Goal: Information Seeking & Learning: Check status

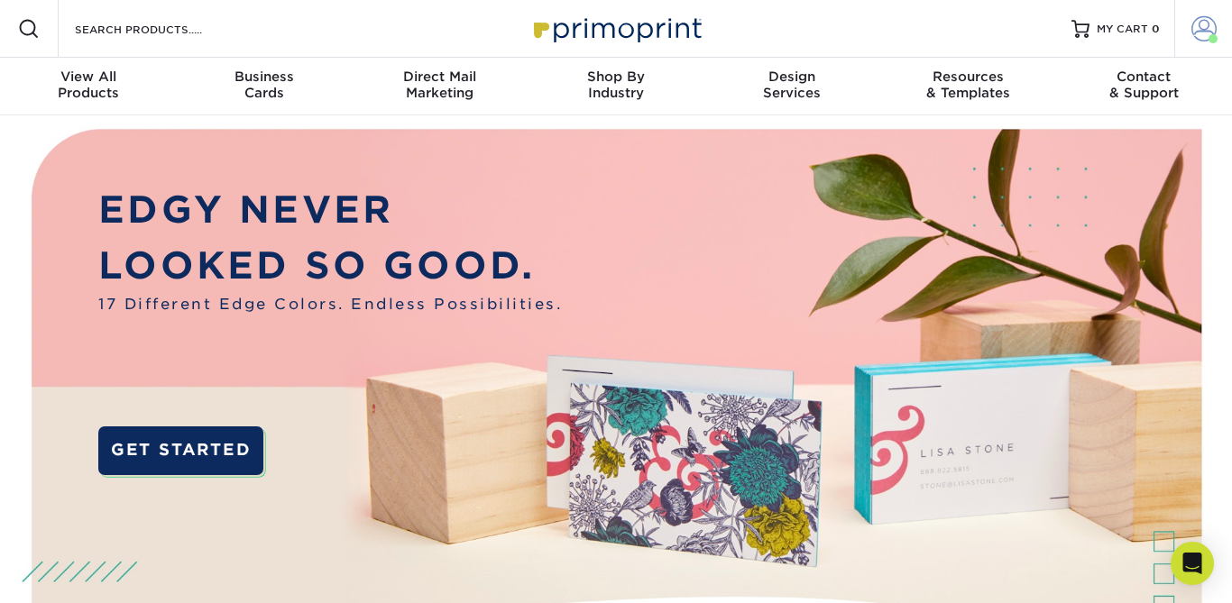
click at [1202, 41] on span at bounding box center [1203, 28] width 25 height 25
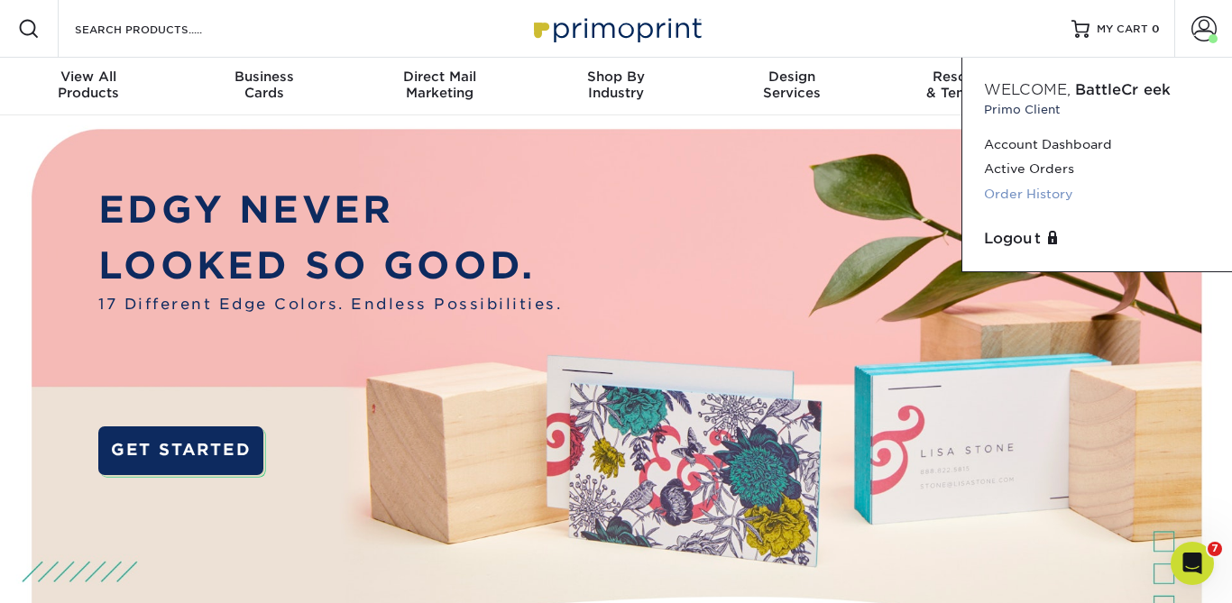
click at [1019, 200] on link "Order History" at bounding box center [1097, 194] width 226 height 24
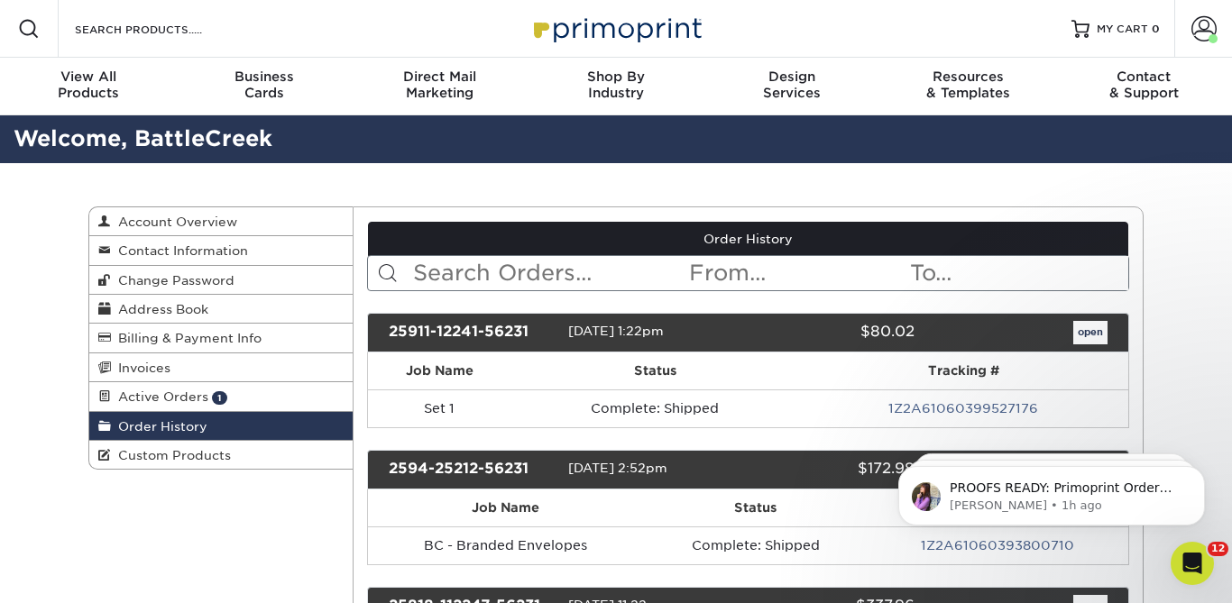
click at [485, 268] on input "text" at bounding box center [549, 273] width 277 height 34
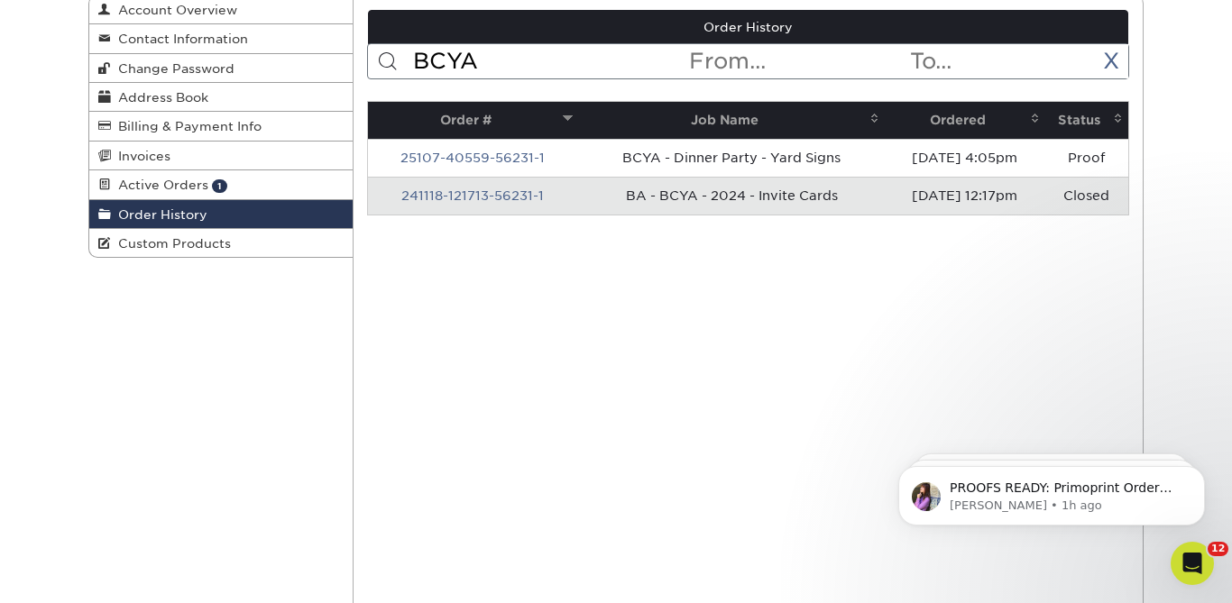
scroll to position [232, 0]
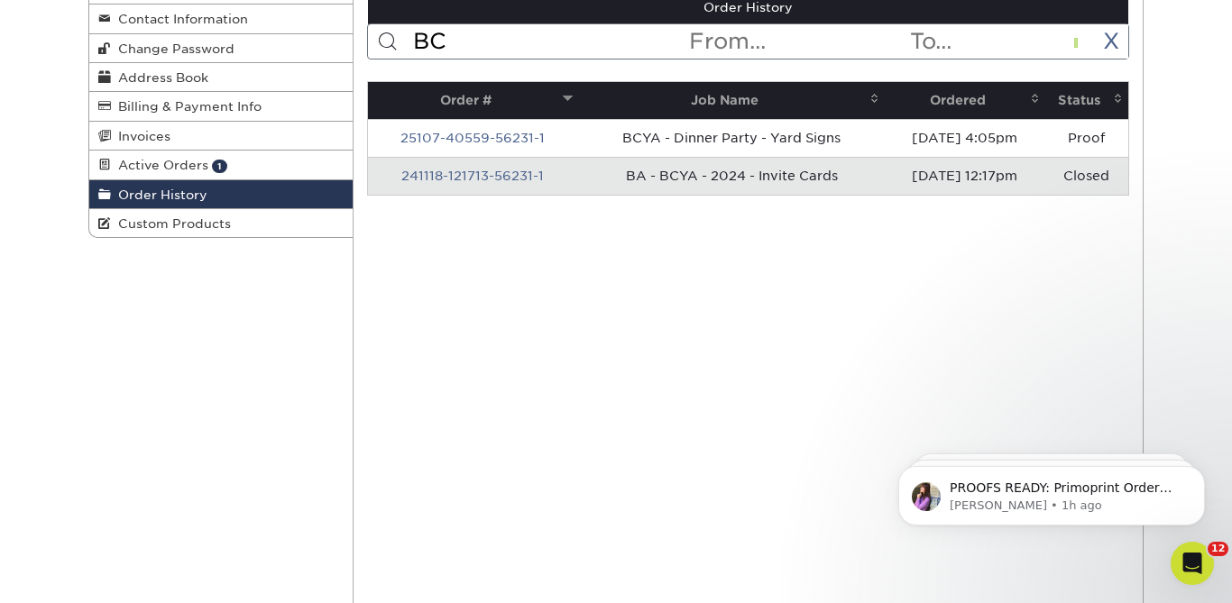
type input "B"
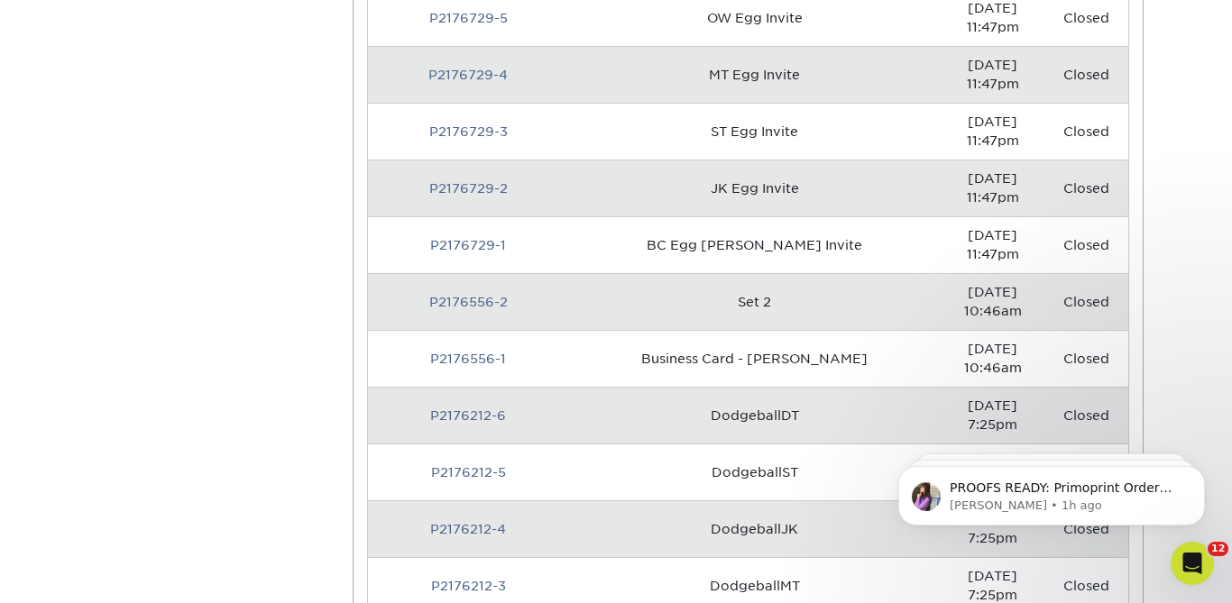
scroll to position [2194, 0]
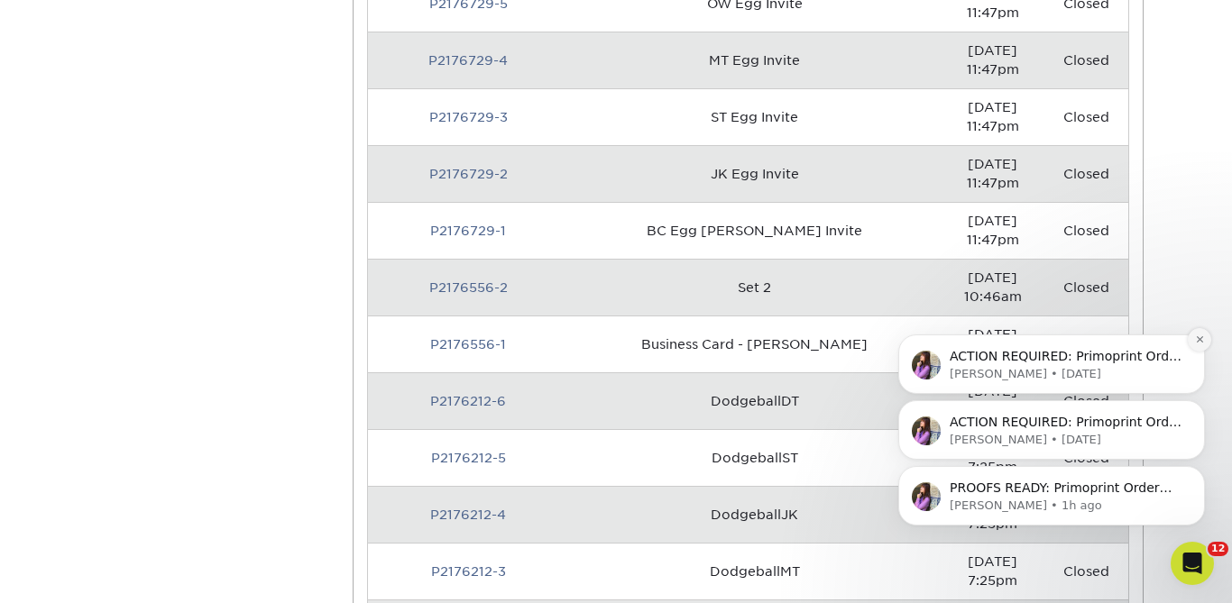
click at [1200, 337] on icon "Dismiss notification" at bounding box center [1200, 340] width 10 height 10
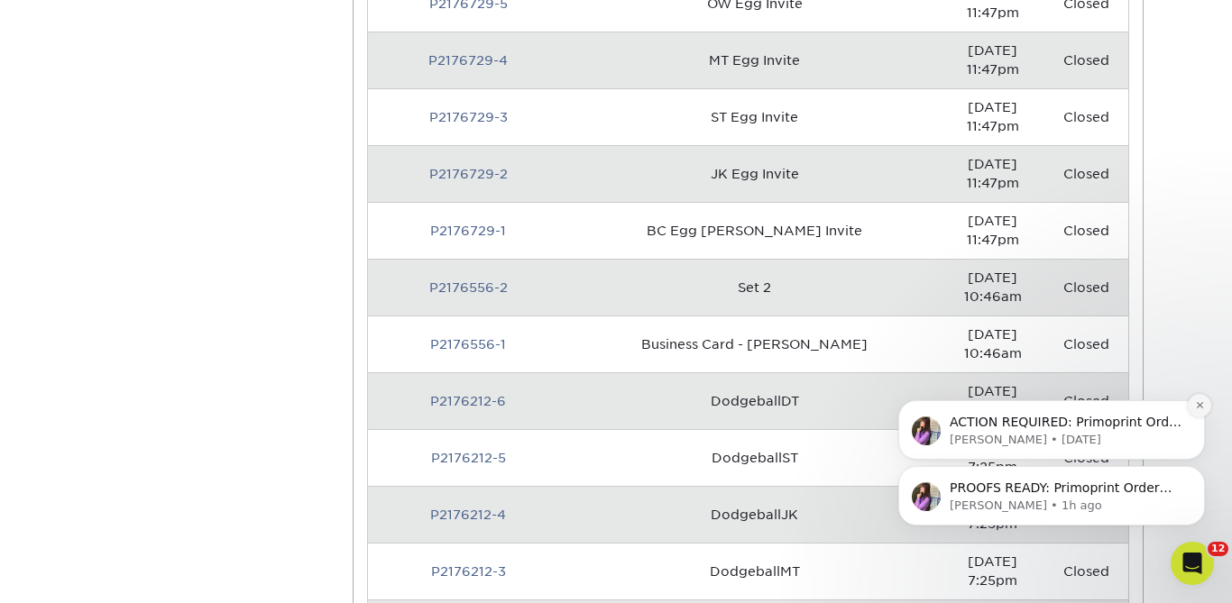
click at [1197, 402] on icon "Dismiss notification" at bounding box center [1200, 405] width 10 height 10
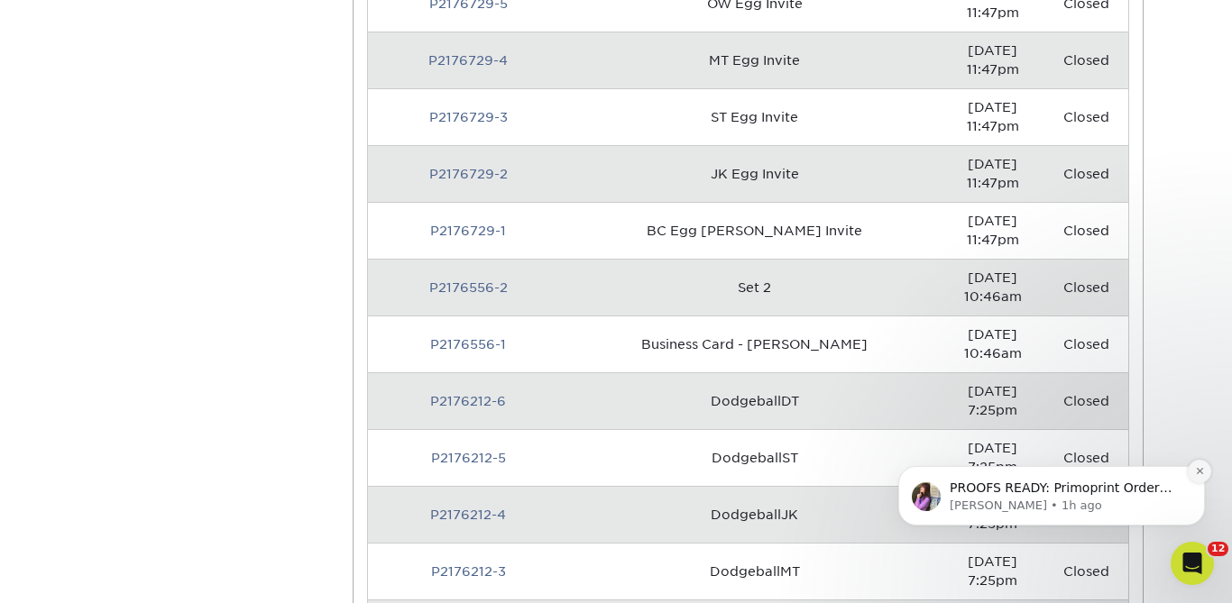
click at [1200, 479] on button "Dismiss notification" at bounding box center [1199, 471] width 23 height 23
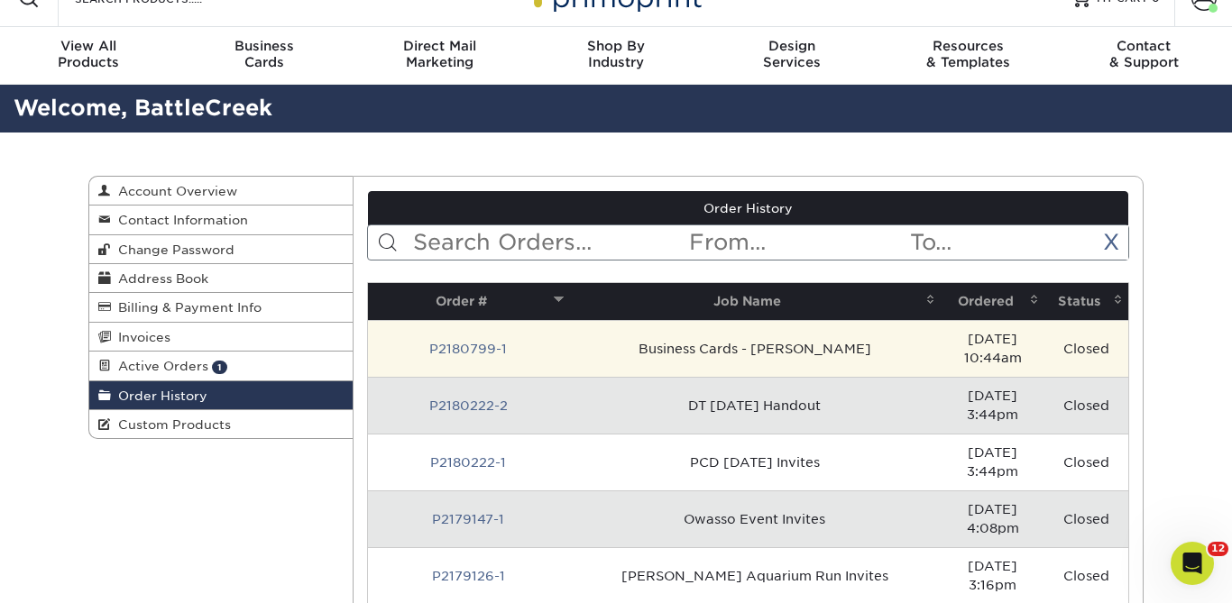
scroll to position [0, 0]
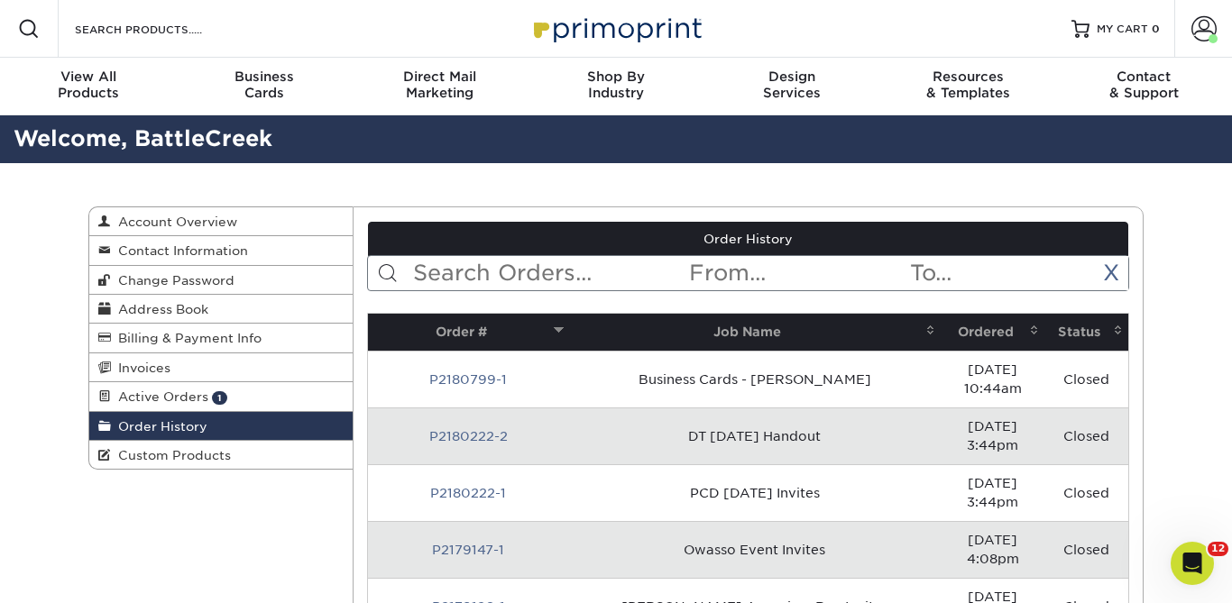
click at [501, 280] on input "text" at bounding box center [549, 273] width 277 height 34
type input "BCYA"
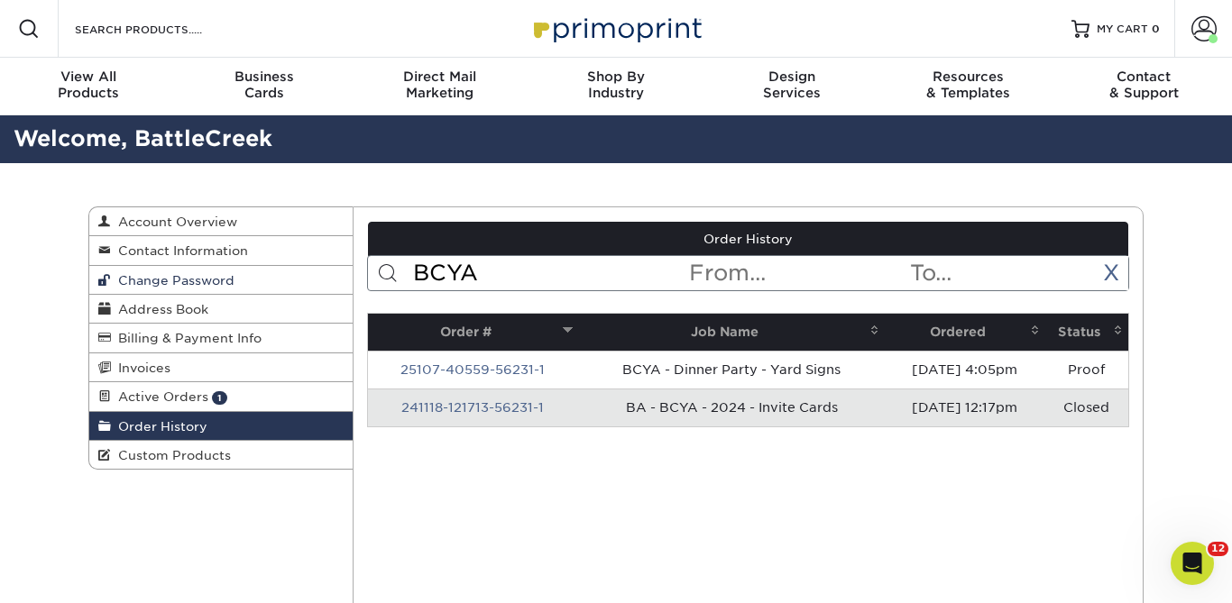
drag, startPoint x: 494, startPoint y: 275, endPoint x: 117, endPoint y: 275, distance: 377.0
click at [117, 207] on div "Order History Account Overview Contact Information Change Password Address Book…" at bounding box center [615, 207] width 1055 height 0
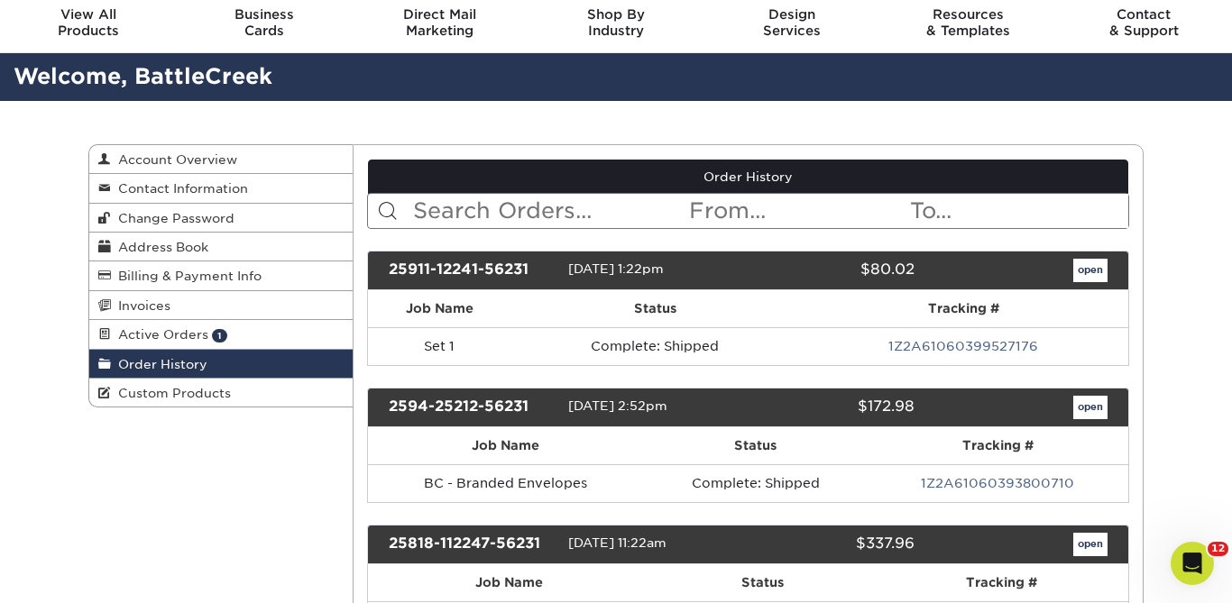
scroll to position [85, 0]
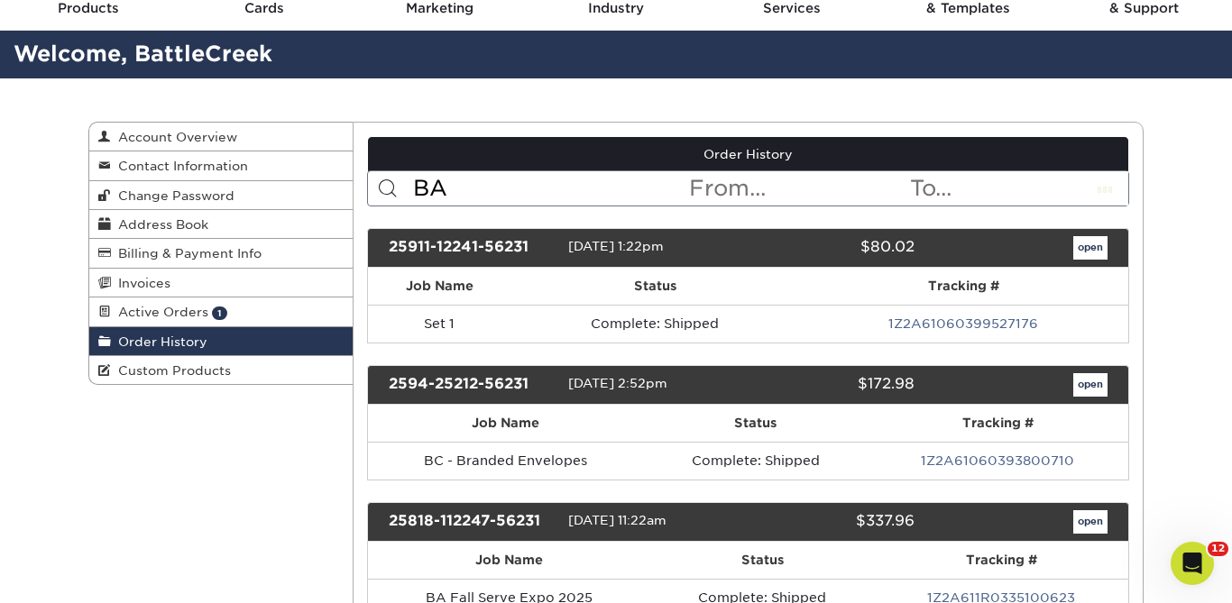
type input "BA"
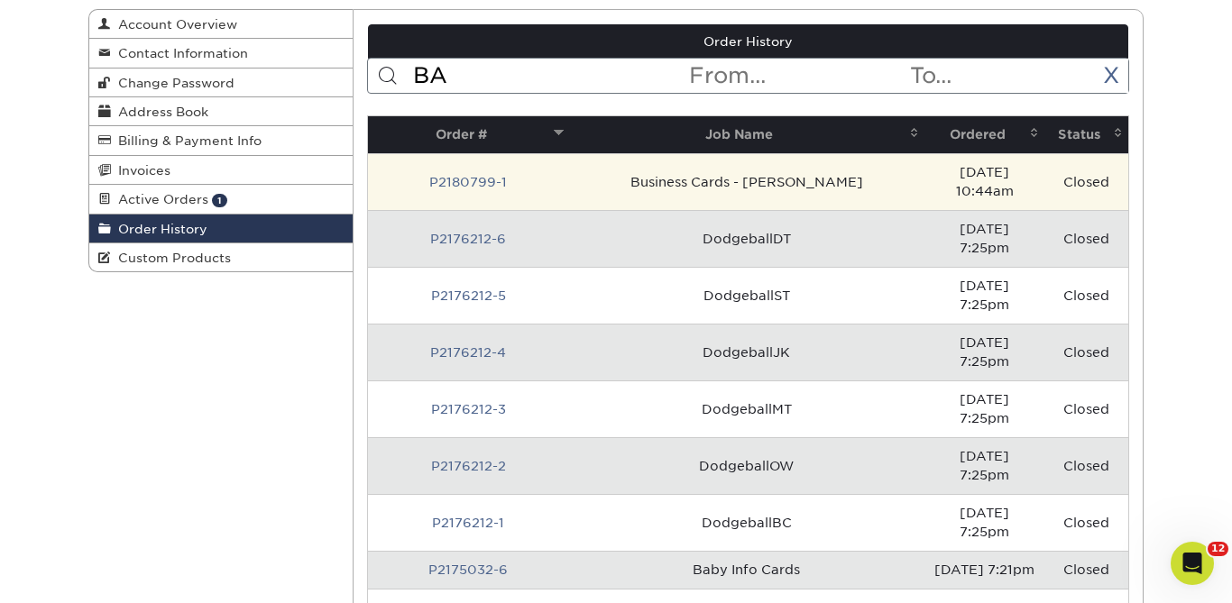
scroll to position [0, 0]
